Goal: Book appointment/travel/reservation

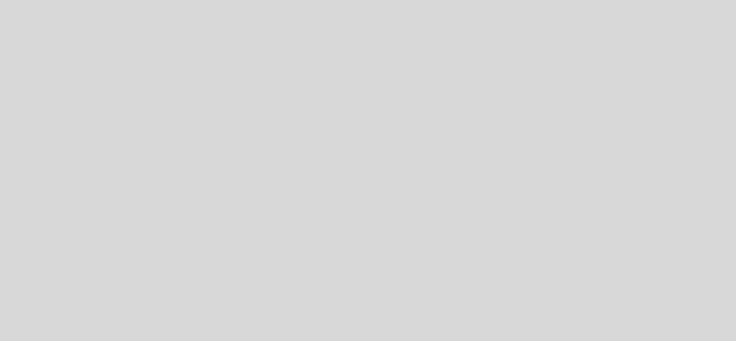
select select "es"
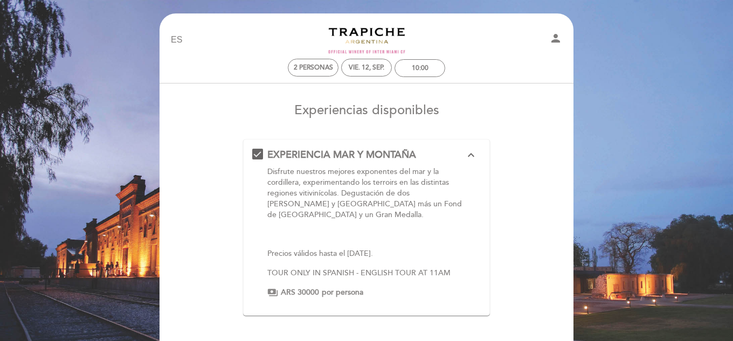
click at [552, 196] on form "EXPERIENCIA MAR Y MONTAÑA expand_less Disfrute nuestros mejores exponentes del …" at bounding box center [366, 256] width 399 height 235
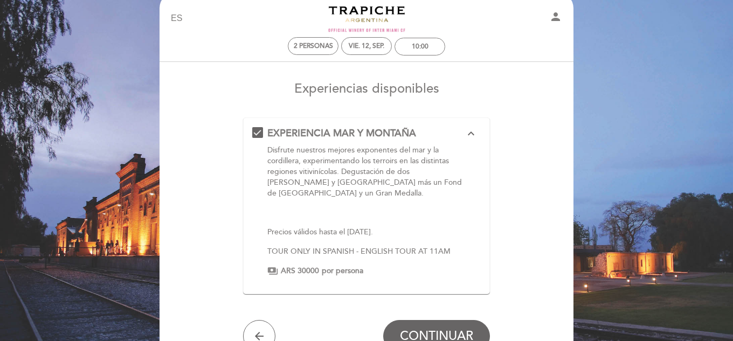
click at [257, 135] on div "EXPERIENCIA MAR Y MONTAÑA expand_less Disfrute nuestros mejores exponentes del …" at bounding box center [366, 202] width 229 height 150
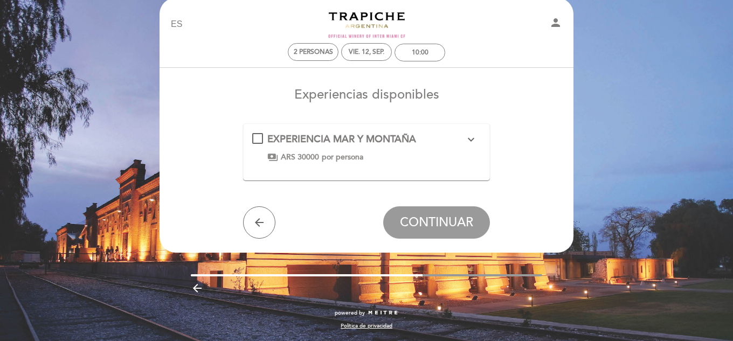
click at [513, 164] on form "EXPERIENCIA MAR Y MONTAÑA expand_more Disfrute nuestros mejores exponentes del …" at bounding box center [366, 180] width 399 height 115
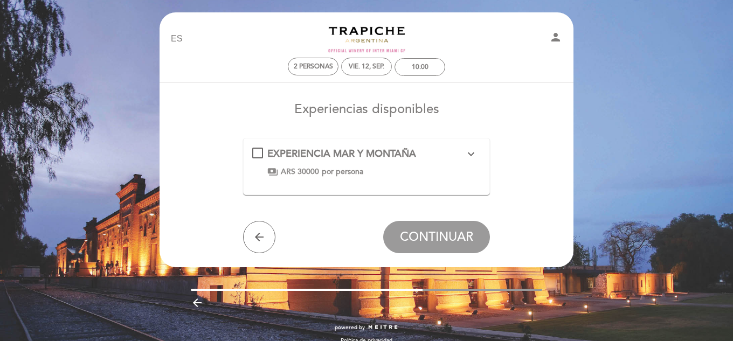
scroll to position [0, 0]
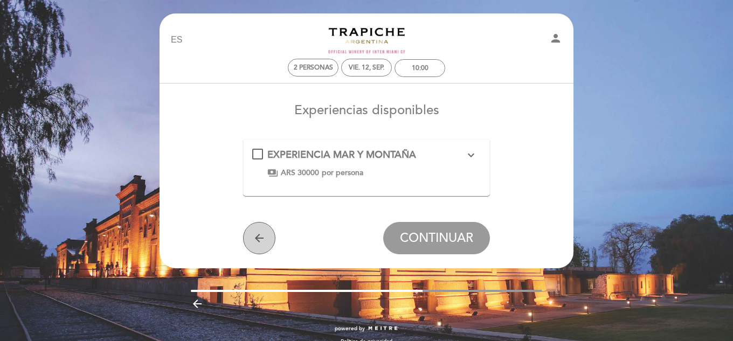
click at [256, 249] on button "arrow_back" at bounding box center [259, 238] width 32 height 32
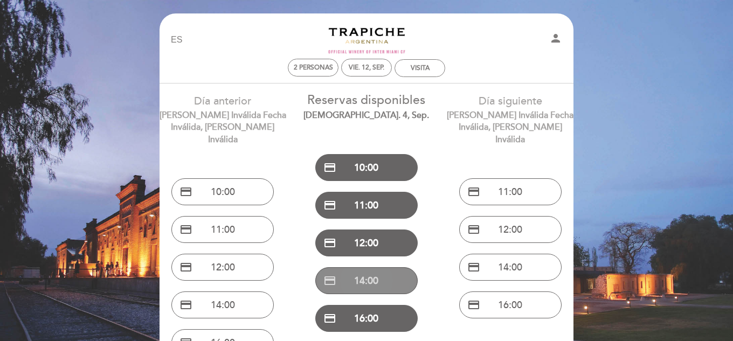
click at [372, 278] on button "credit_card 14:00" at bounding box center [366, 280] width 102 height 27
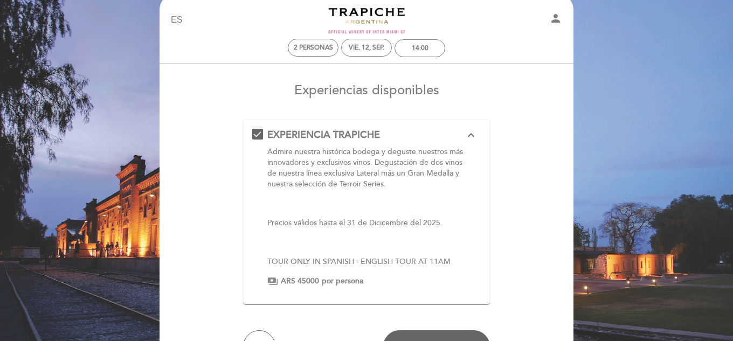
scroll to position [22, 0]
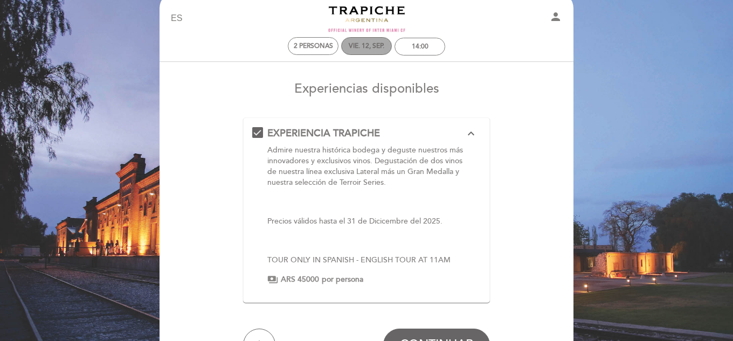
click at [375, 47] on div "vie. 12, sep." at bounding box center [367, 46] width 36 height 8
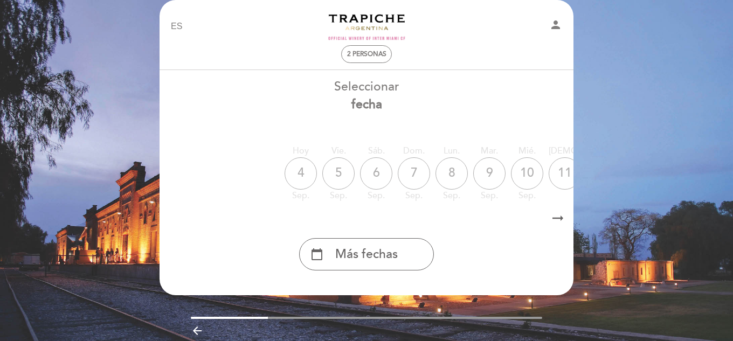
click at [551, 218] on icon "arrow_right_alt" at bounding box center [558, 218] width 16 height 23
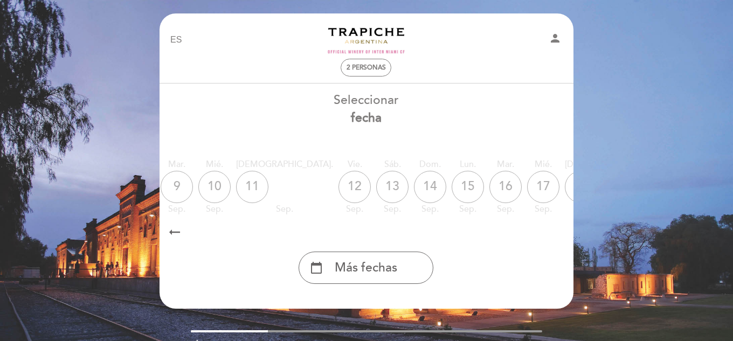
scroll to position [0, 314]
click at [374, 180] on div "13" at bounding box center [390, 187] width 32 height 32
click at [374, 175] on div "13" at bounding box center [390, 187] width 32 height 32
click at [374, 187] on div "13" at bounding box center [390, 187] width 32 height 32
click at [374, 180] on div "13" at bounding box center [390, 187] width 32 height 32
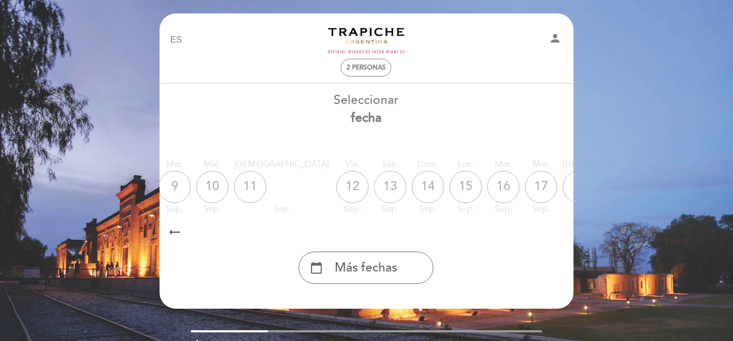
click at [374, 180] on div "13" at bounding box center [390, 187] width 32 height 32
click at [271, 186] on div "Hoy 4 sep. vie. 5 sep. sáb. 6 sep. dom. 7 sep. lun. 8 sep. mar. 9 sep. mié. 10 …" at bounding box center [366, 187] width 415 height 68
click at [336, 193] on div "12" at bounding box center [352, 187] width 32 height 32
click at [370, 68] on span "2 personas" at bounding box center [366, 68] width 39 height 8
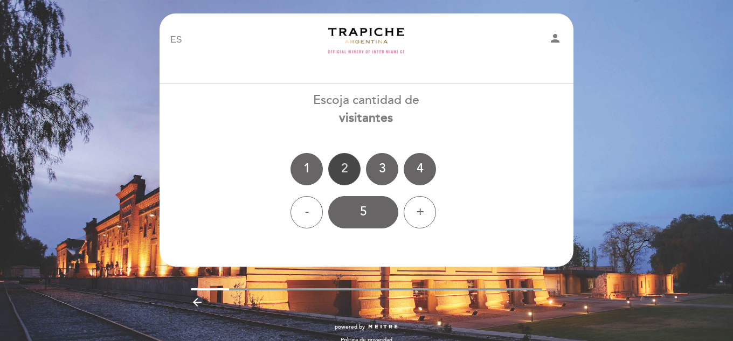
click at [350, 174] on div "2" at bounding box center [344, 169] width 32 height 32
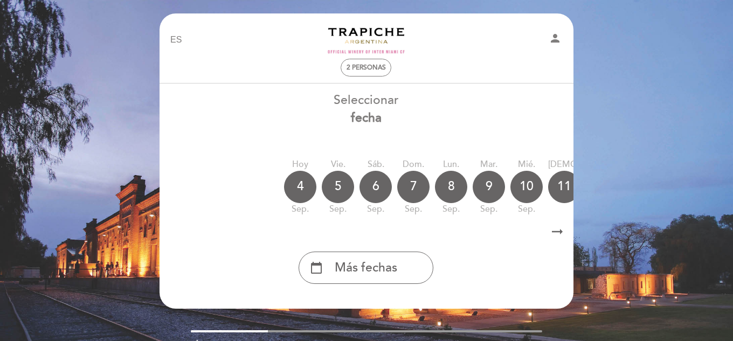
click at [566, 234] on div "arrow_right_alt arrow_right_alt" at bounding box center [366, 232] width 415 height 23
click at [560, 233] on icon "arrow_right_alt" at bounding box center [557, 232] width 16 height 23
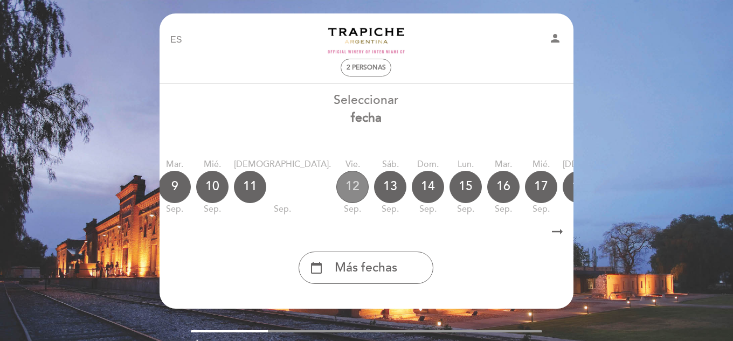
click at [336, 186] on div "12" at bounding box center [352, 187] width 32 height 32
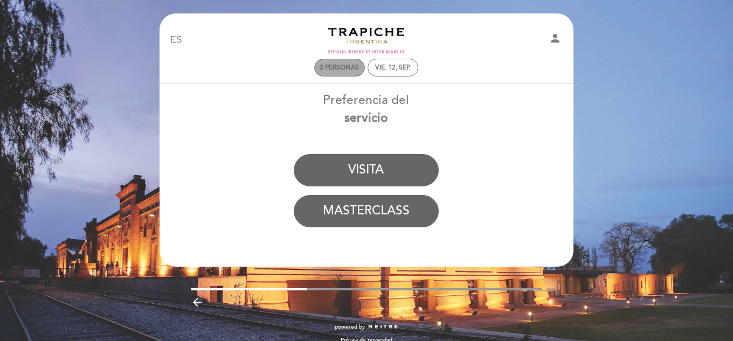
click at [347, 66] on span "2 personas" at bounding box center [339, 68] width 39 height 8
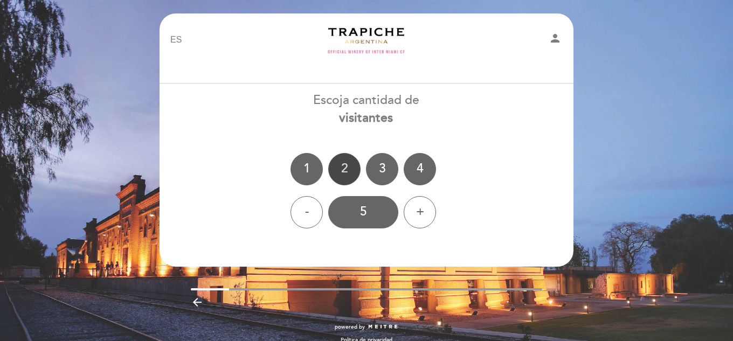
click at [342, 165] on div "2" at bounding box center [344, 169] width 32 height 32
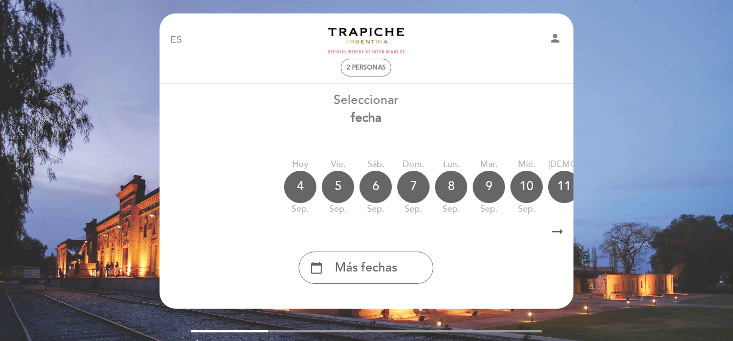
click at [558, 236] on icon "arrow_right_alt" at bounding box center [557, 232] width 16 height 23
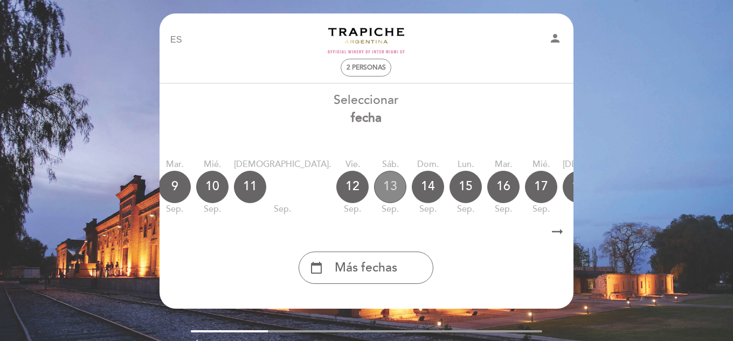
click at [374, 186] on div "13" at bounding box center [390, 187] width 32 height 32
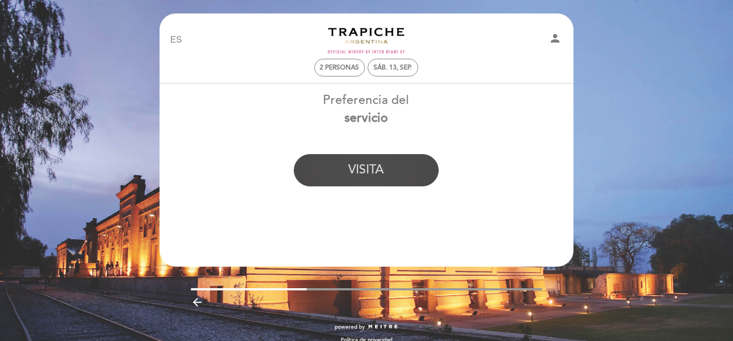
click at [389, 173] on button "VISITA" at bounding box center [366, 170] width 145 height 32
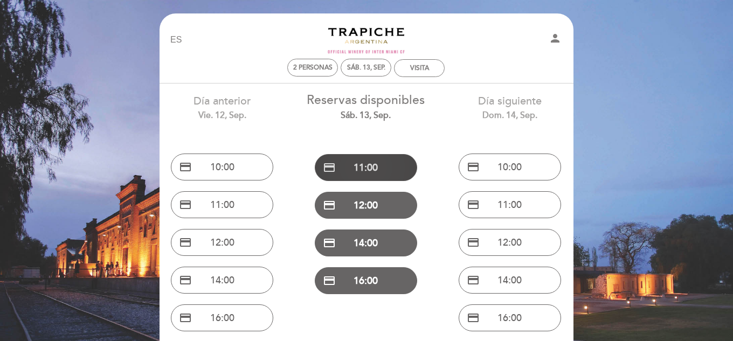
click at [371, 161] on button "credit_card 11:00" at bounding box center [366, 167] width 102 height 27
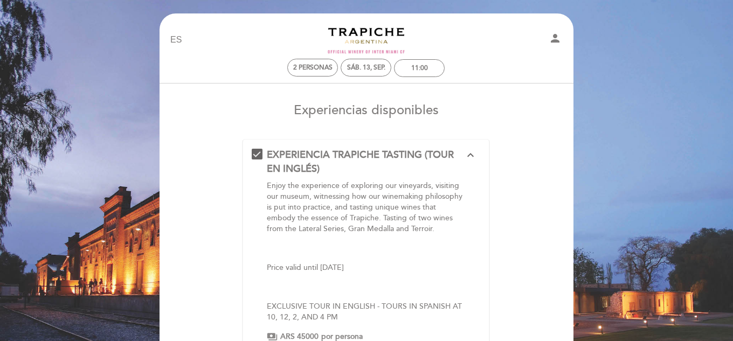
click at [516, 188] on form "EXPERIENCIA TRAPICHE TASTING (TOUR EN INGLÉS) expand_less Enjoy the experience …" at bounding box center [366, 278] width 399 height 279
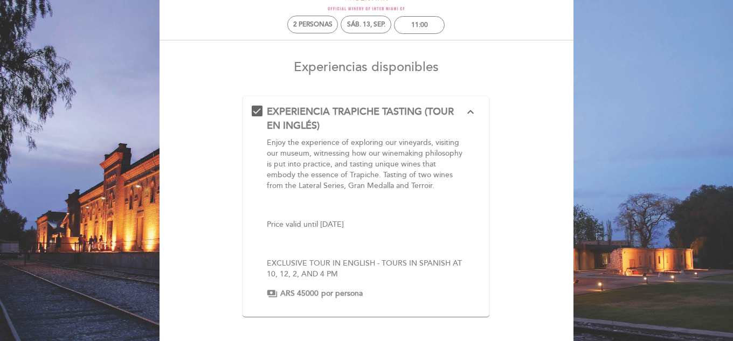
scroll to position [65, 0]
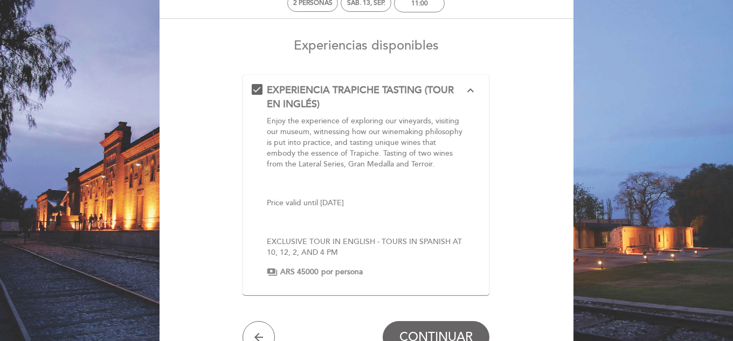
click at [424, 180] on p "EXPERIENCIA TRAPICHE TASTING (TOUR EN INGLÉS)\a\9\9\9\9\9\9\a\9\9\9\9\9\9\a\9\9…" at bounding box center [366, 183] width 198 height 11
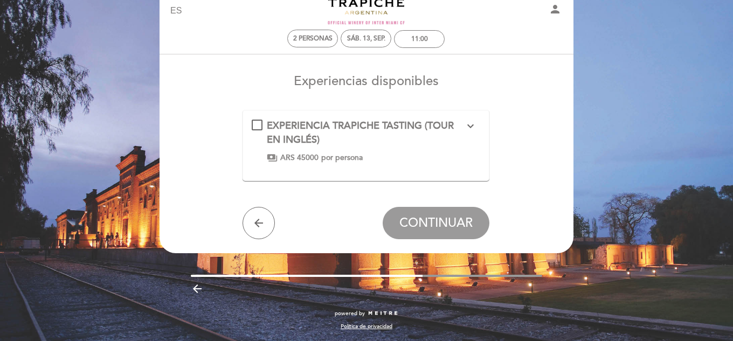
click at [396, 126] on span "EXPERIENCIA TRAPICHE TASTING (TOUR EN INGLÉS)" at bounding box center [360, 133] width 187 height 26
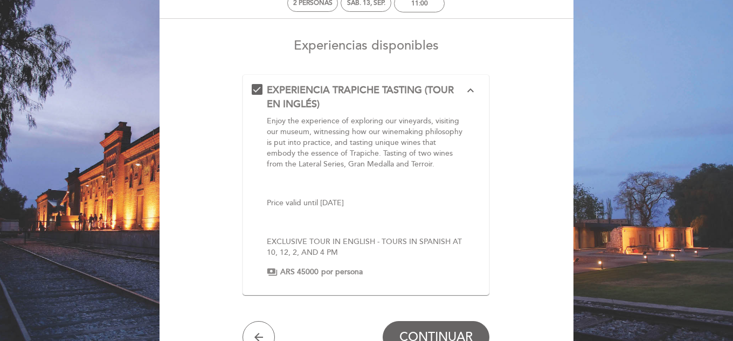
click at [546, 176] on form "EXPERIENCIA TRAPICHE TASTING (TOUR EN INGLÉS) expand_less Enjoy the experience …" at bounding box center [366, 213] width 399 height 279
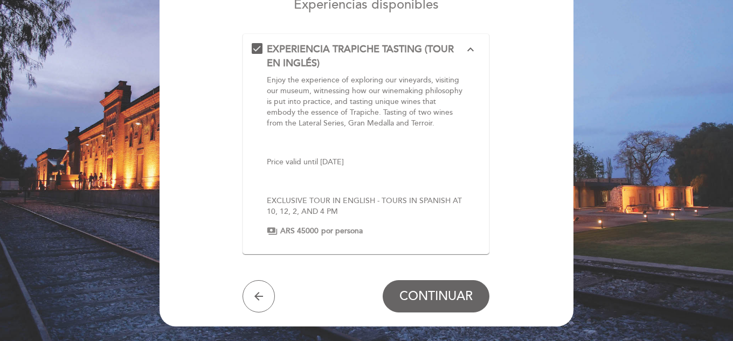
scroll to position [108, 0]
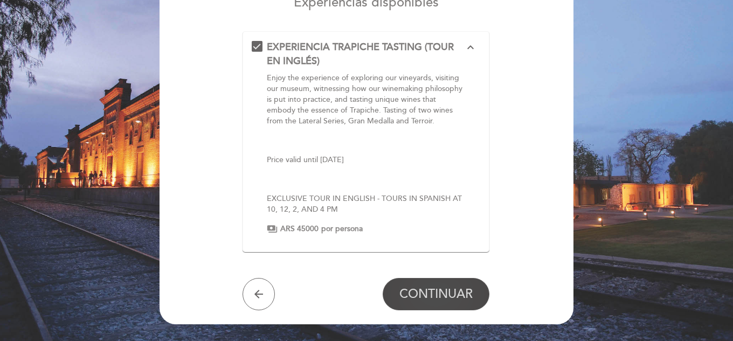
click at [463, 280] on button "CONTINUAR" at bounding box center [436, 294] width 107 height 32
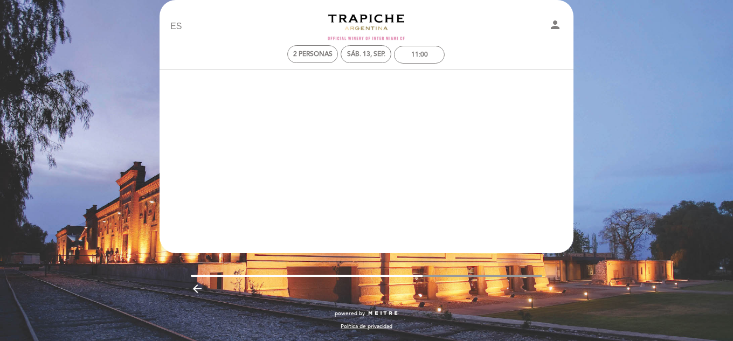
scroll to position [13, 0]
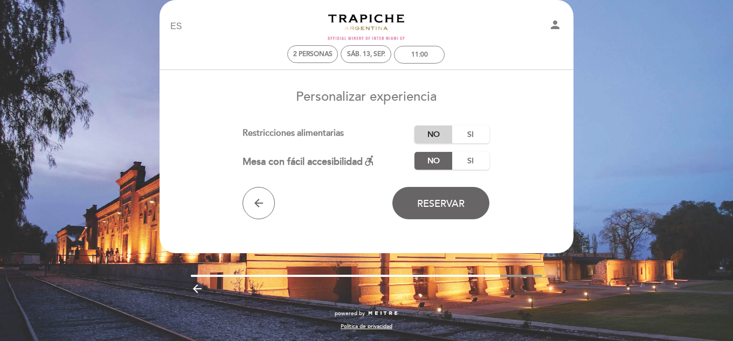
click at [436, 130] on label "No" at bounding box center [434, 135] width 38 height 18
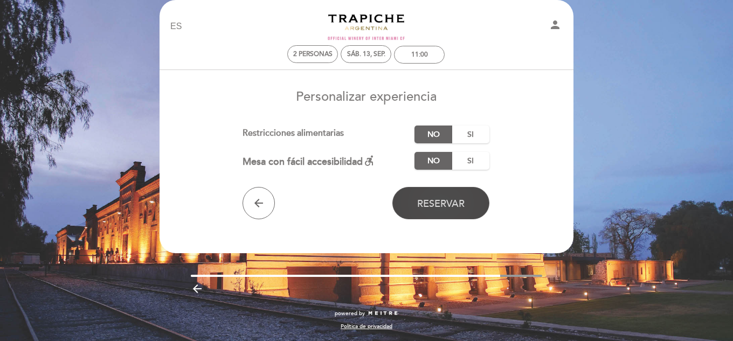
click at [466, 205] on button "Reservar" at bounding box center [440, 203] width 97 height 32
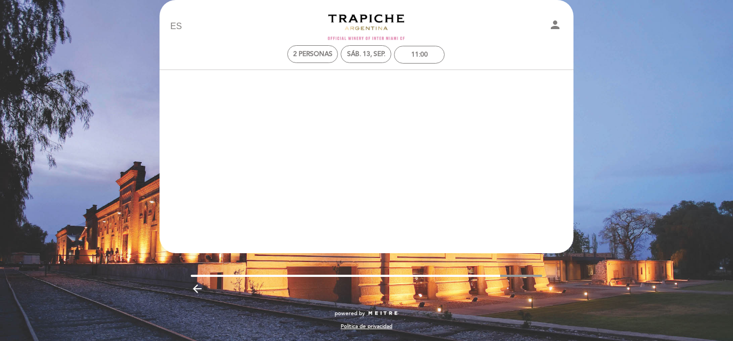
scroll to position [0, 0]
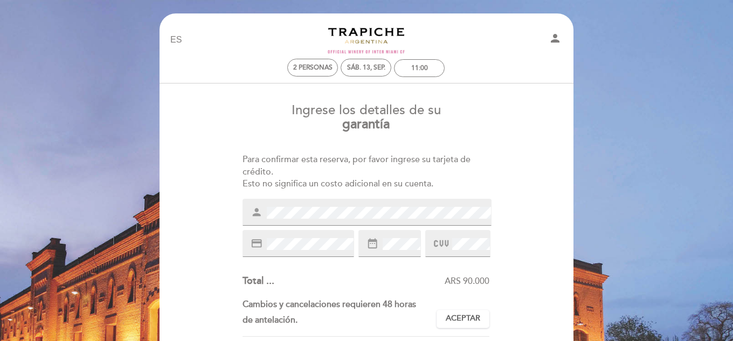
click at [528, 183] on div "Ingrese los detalles de su garantía Para confirmar esta reserva, por favor ingr…" at bounding box center [366, 328] width 399 height 467
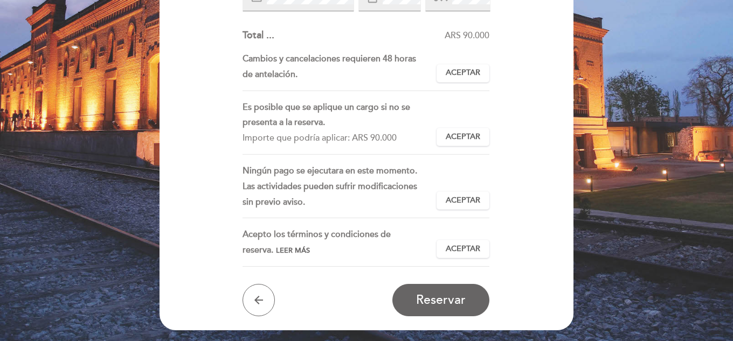
scroll to position [323, 0]
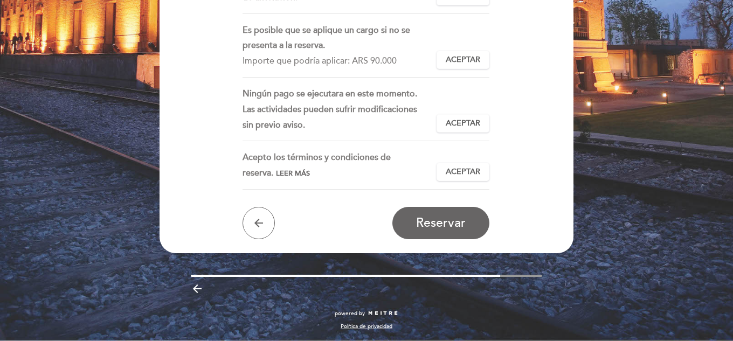
click at [205, 85] on div "Ingrese los detalles de su garantía Para confirmar esta reserva, por favor ingr…" at bounding box center [366, 5] width 399 height 467
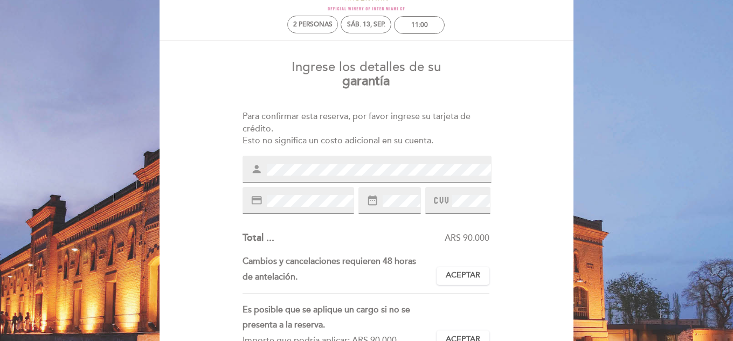
scroll to position [43, 0]
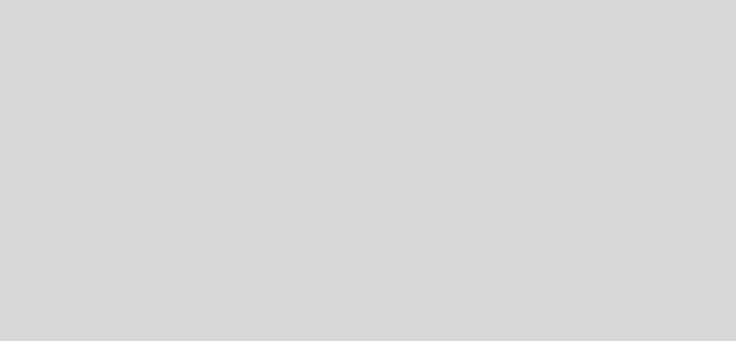
select select "es"
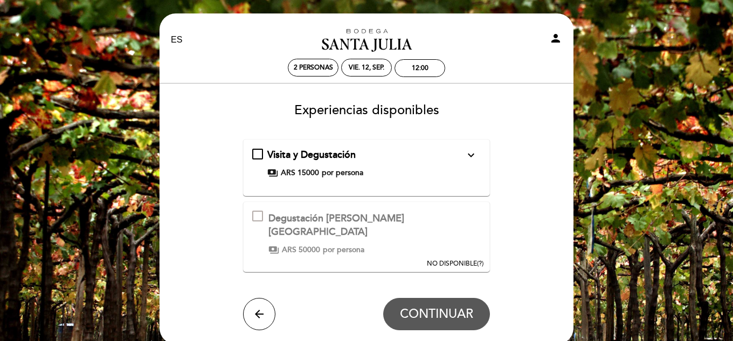
click at [471, 260] on span "NO DISPONIBLE" at bounding box center [452, 264] width 50 height 8
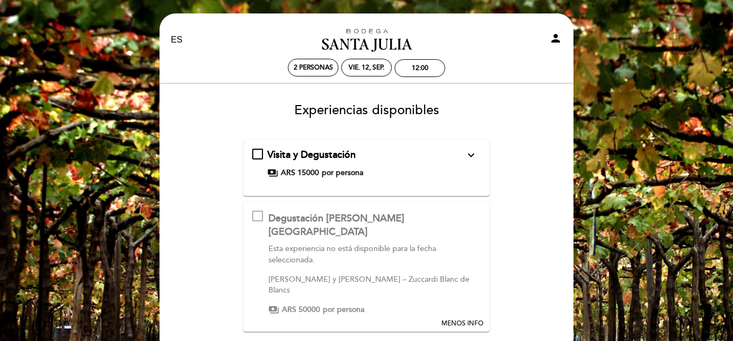
click at [471, 247] on button "MENOS INFO" at bounding box center [462, 265] width 49 height 127
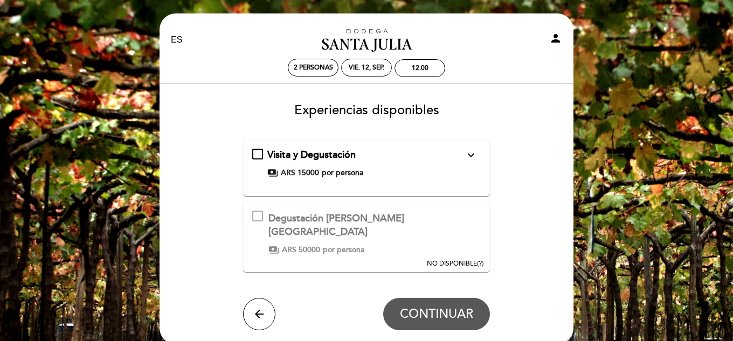
click at [340, 157] on span "Visita y Degustación" at bounding box center [311, 155] width 88 height 12
